Goal: Task Accomplishment & Management: Use online tool/utility

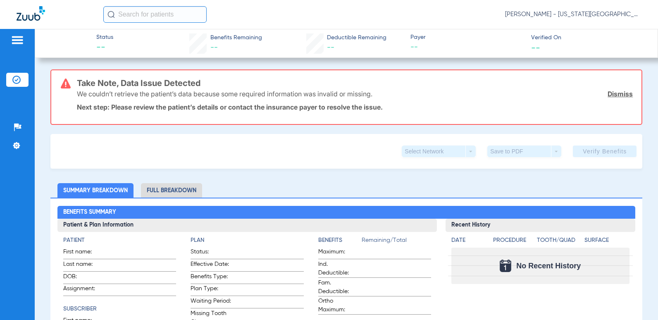
click at [21, 36] on img at bounding box center [17, 40] width 13 height 10
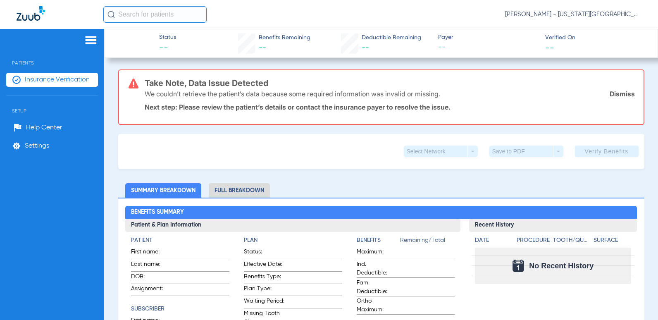
click at [65, 84] on li "Insurance Verification" at bounding box center [52, 80] width 92 height 14
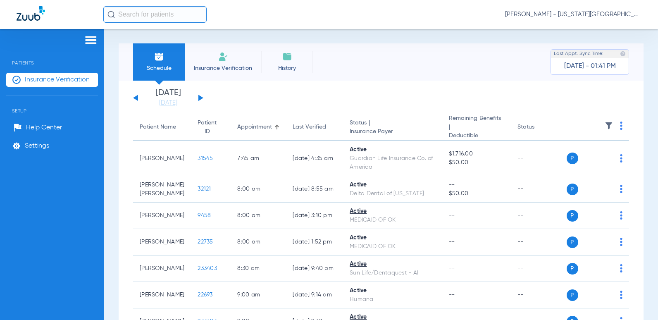
click at [199, 101] on div "[DATE] [DATE] [DATE] [DATE] [DATE] [DATE] [DATE] [DATE] [DATE] [DATE] [DATE] [D…" at bounding box center [168, 98] width 70 height 18
click at [197, 97] on div "[DATE] [DATE] [DATE] [DATE] [DATE] [DATE] [DATE] [DATE] [DATE] [DATE] [DATE] [D…" at bounding box center [168, 98] width 70 height 18
click at [199, 98] on button at bounding box center [200, 98] width 5 height 6
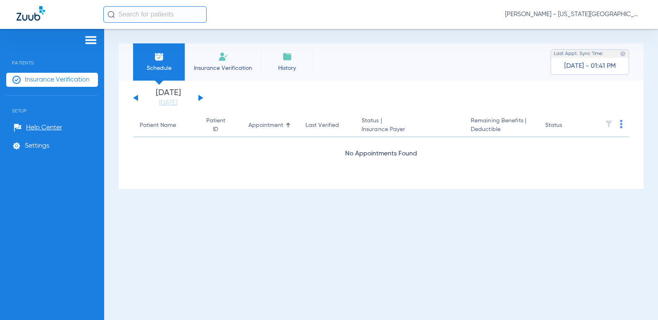
click at [199, 98] on button at bounding box center [200, 98] width 5 height 6
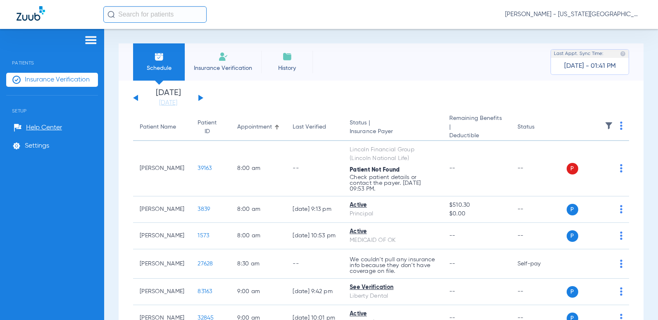
click at [620, 130] on img at bounding box center [621, 126] width 2 height 8
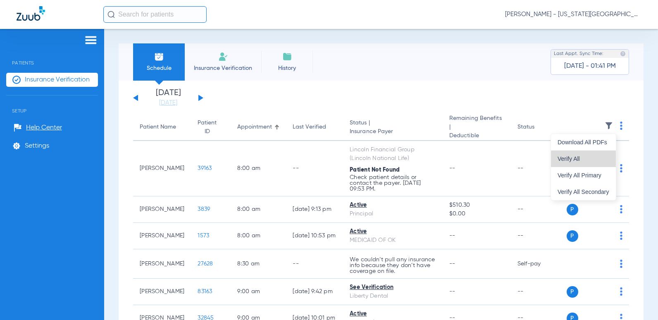
click at [599, 162] on button "Verify All" at bounding box center [583, 159] width 65 height 17
